Goal: Find specific fact: Find contact information

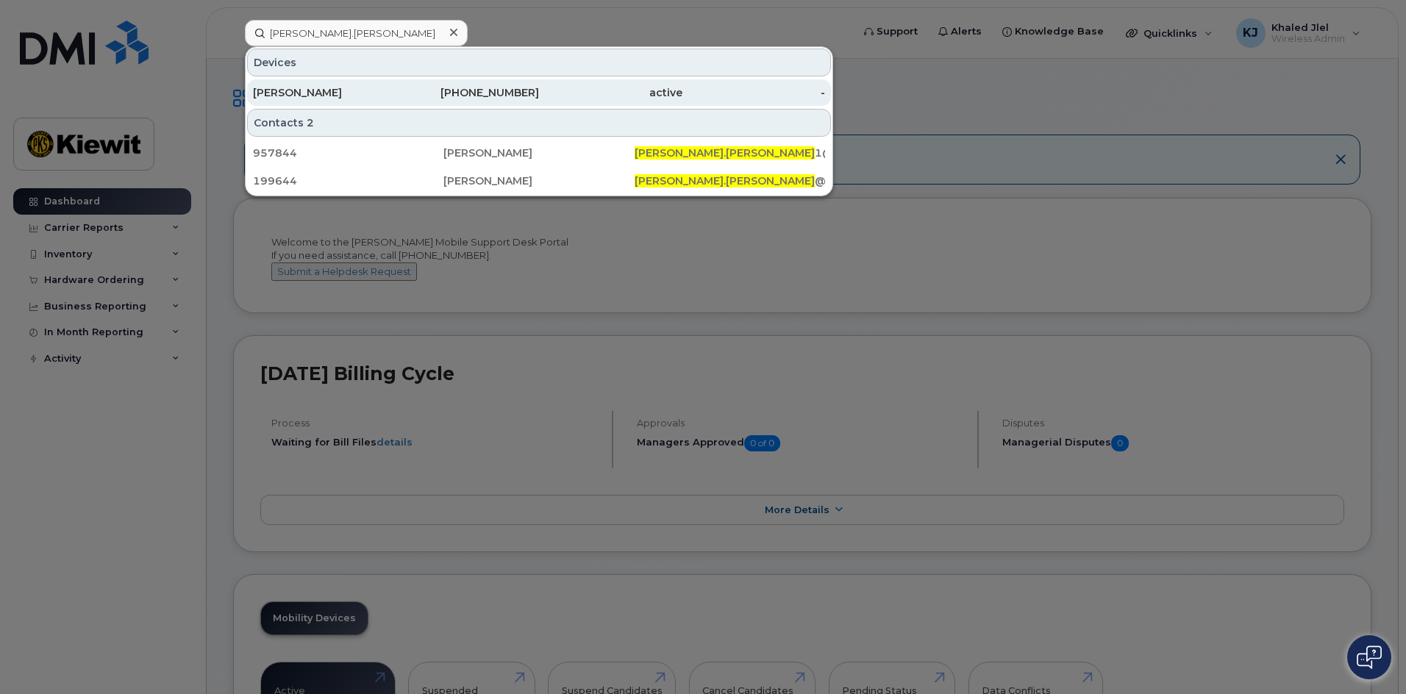
type input "[PERSON_NAME].[PERSON_NAME]"
click at [406, 86] on div "[PHONE_NUMBER]" at bounding box center [467, 92] width 143 height 15
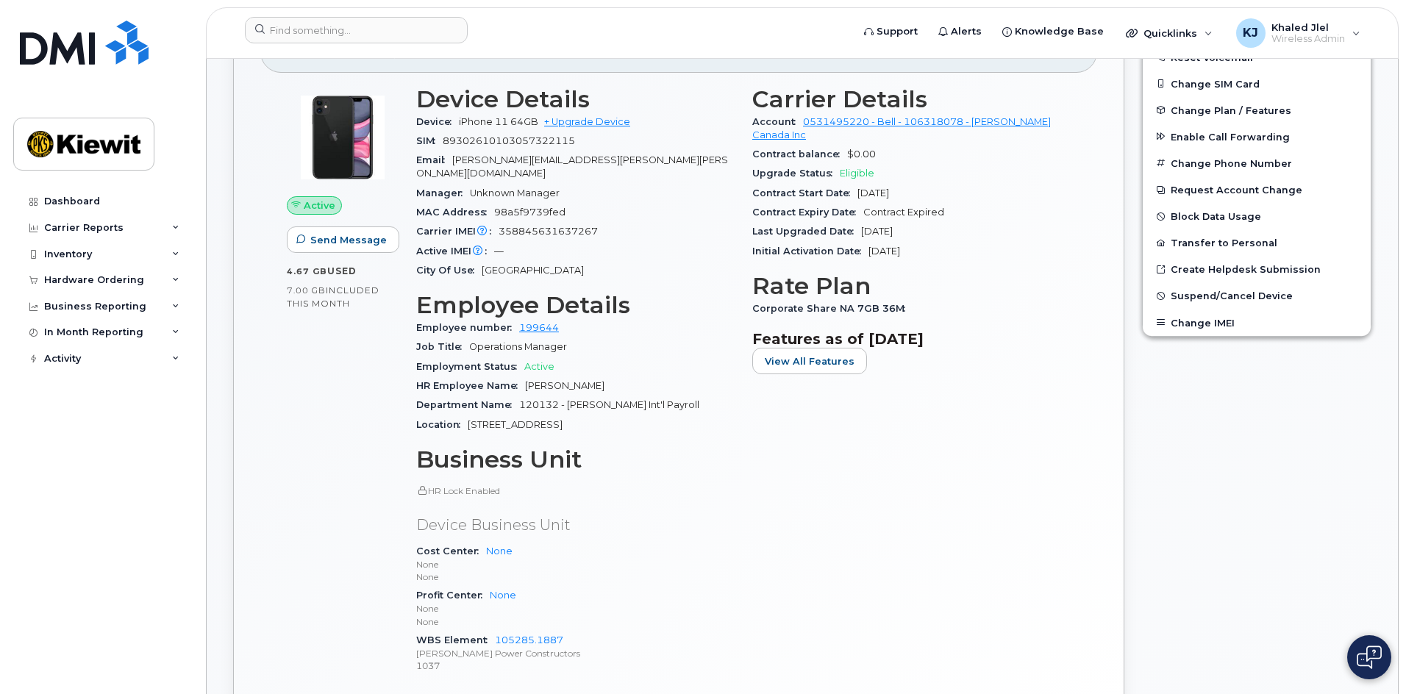
scroll to position [388, 0]
